Goal: Task Accomplishment & Management: Complete application form

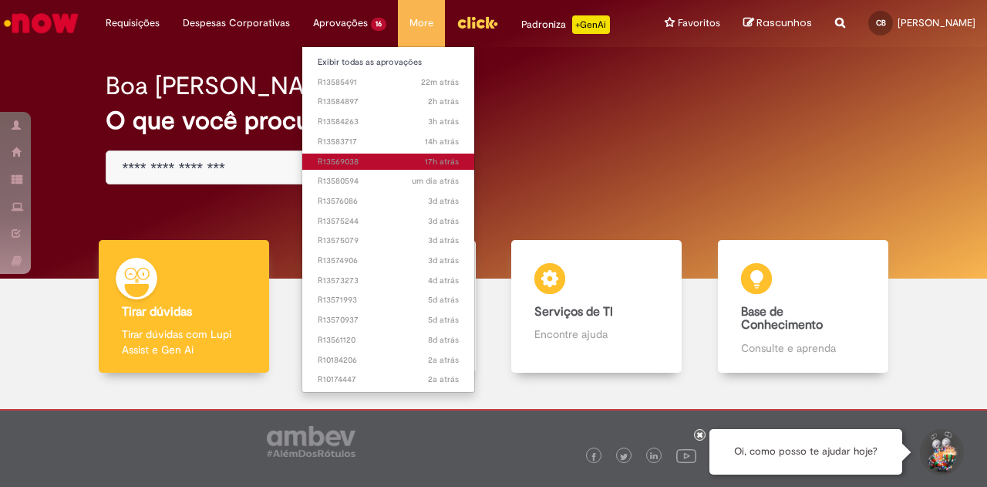
click at [339, 164] on span "17h atrás 17 horas atrás R13569038" at bounding box center [388, 162] width 141 height 12
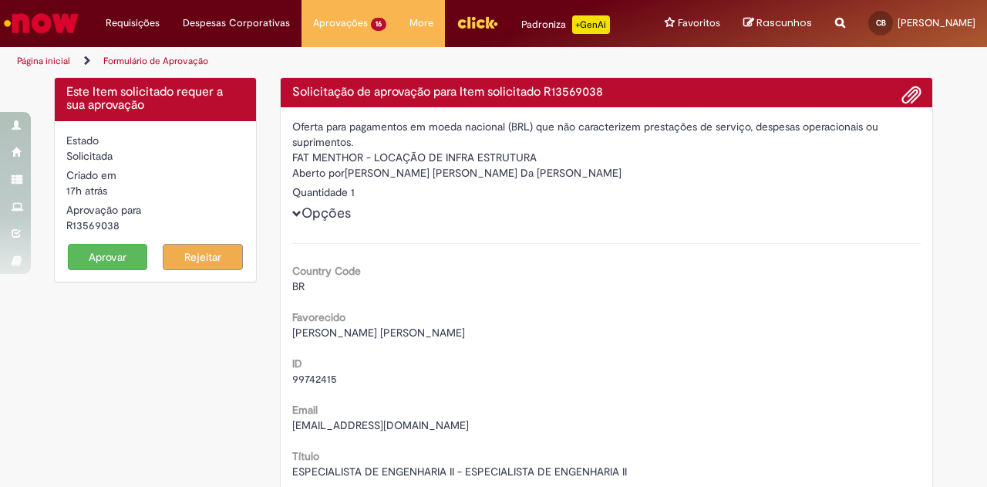
click at [100, 270] on button "Aprovar" at bounding box center [108, 257] width 80 height 26
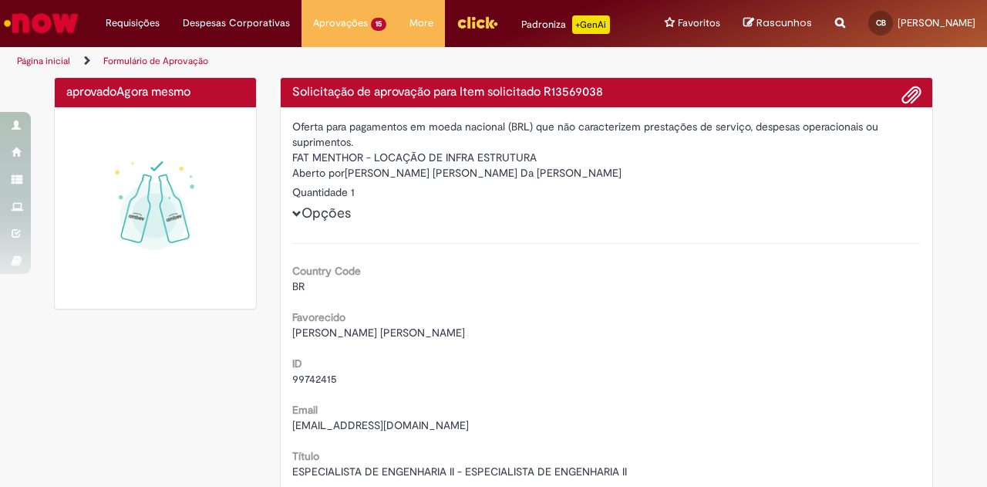
click at [100, 271] on img at bounding box center [155, 208] width 178 height 178
